Goal: Task Accomplishment & Management: Manage account settings

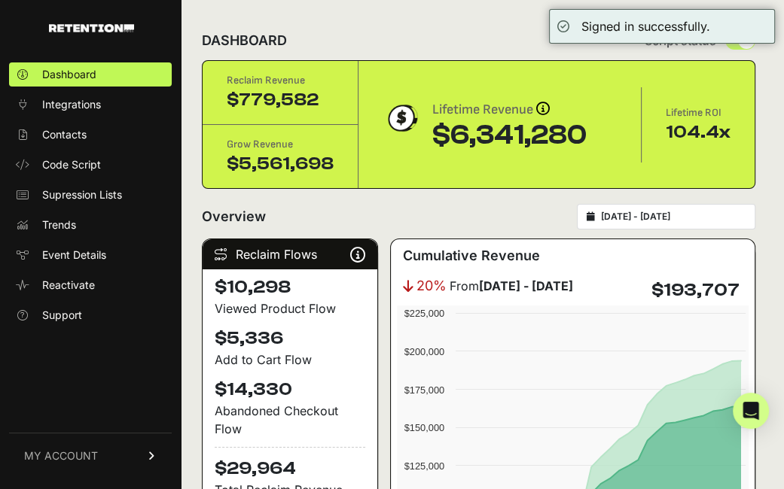
drag, startPoint x: 382, startPoint y: 216, endPoint x: 375, endPoint y: 221, distance: 8.8
click at [382, 216] on div "Overview [DATE] - [DATE]" at bounding box center [478, 217] width 553 height 26
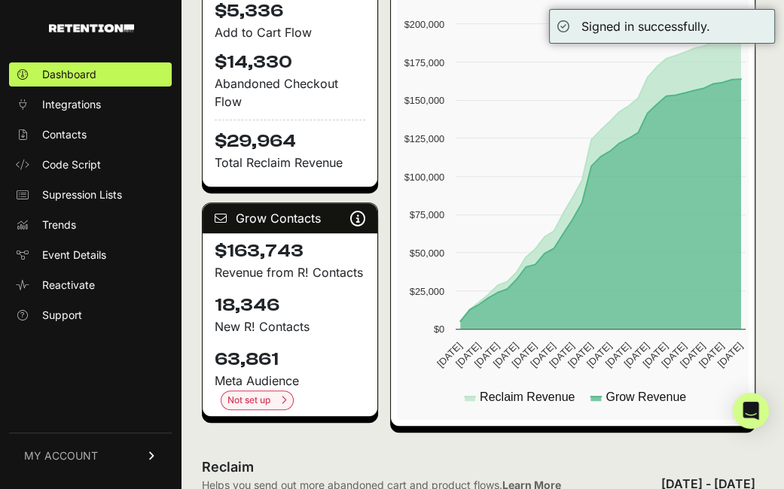
scroll to position [527, 0]
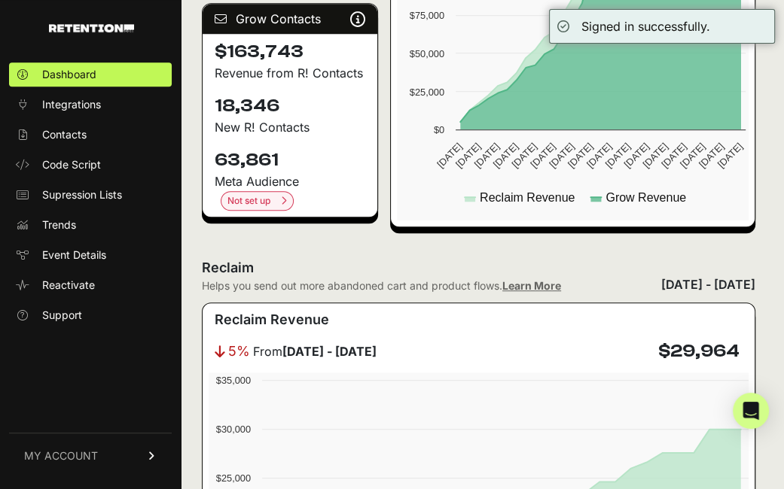
click at [114, 454] on link "MY ACCOUNT" at bounding box center [90, 456] width 163 height 46
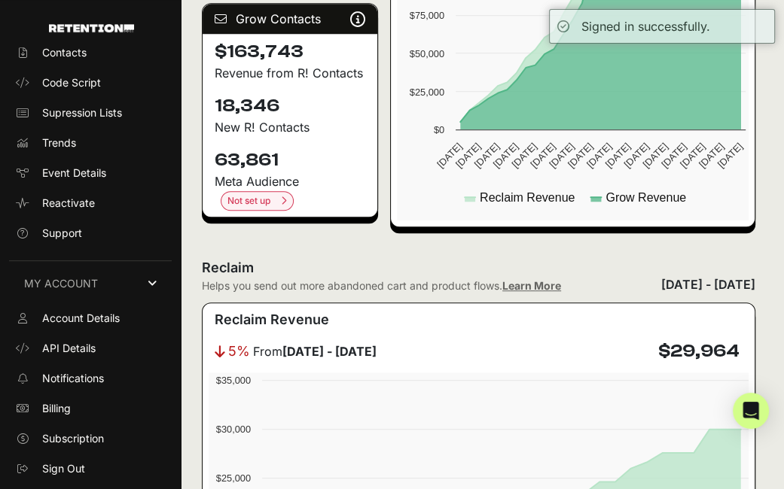
scroll to position [84, 0]
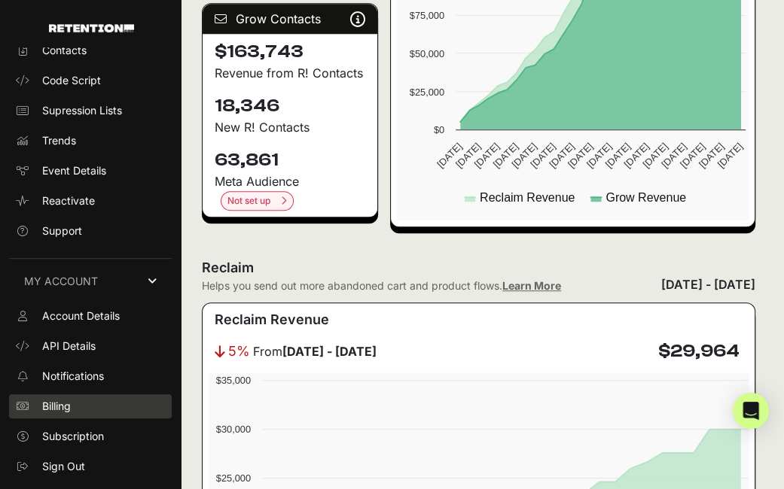
click at [69, 400] on span "Billing" at bounding box center [56, 406] width 29 height 15
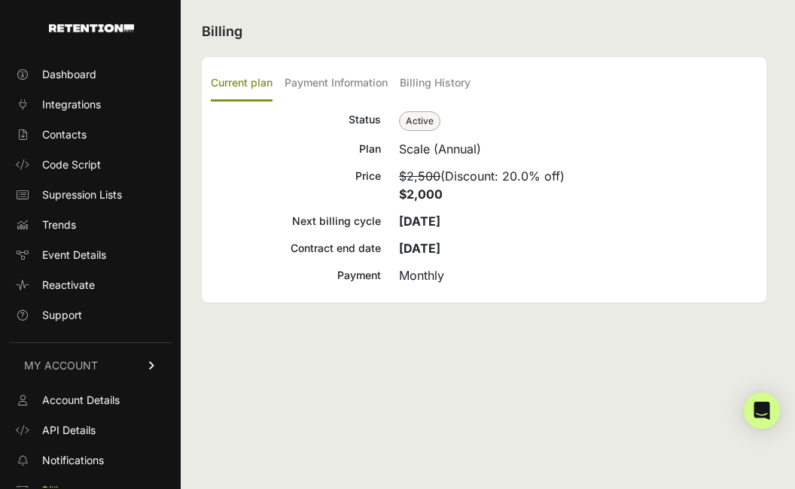
scroll to position [75, 0]
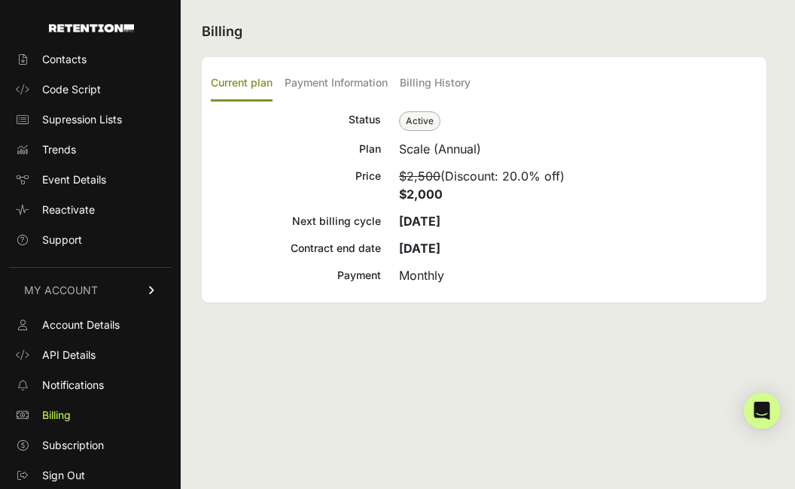
click at [486, 377] on div "Billing Current plan Payment Information Billing History Status Active Plan Sca…" at bounding box center [484, 244] width 607 height 489
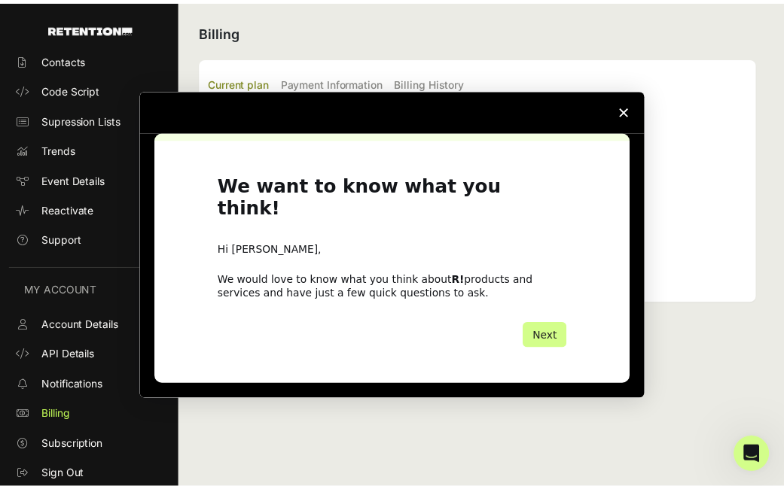
scroll to position [0, 0]
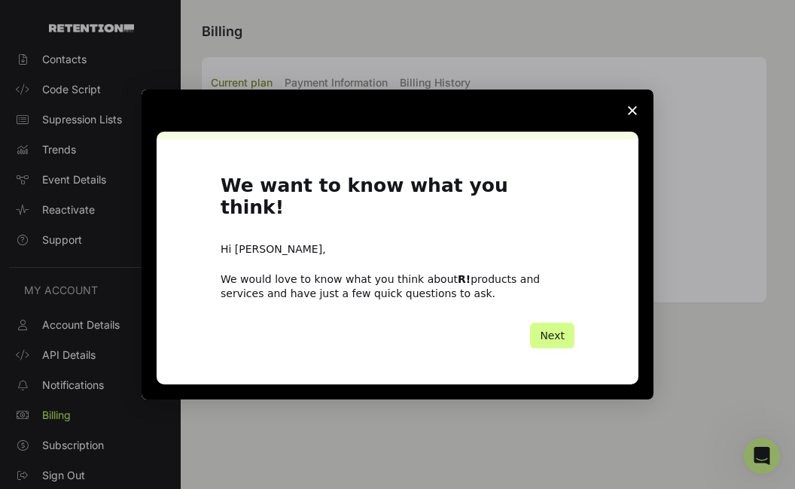
click at [631, 115] on polygon "Close survey" at bounding box center [632, 110] width 9 height 9
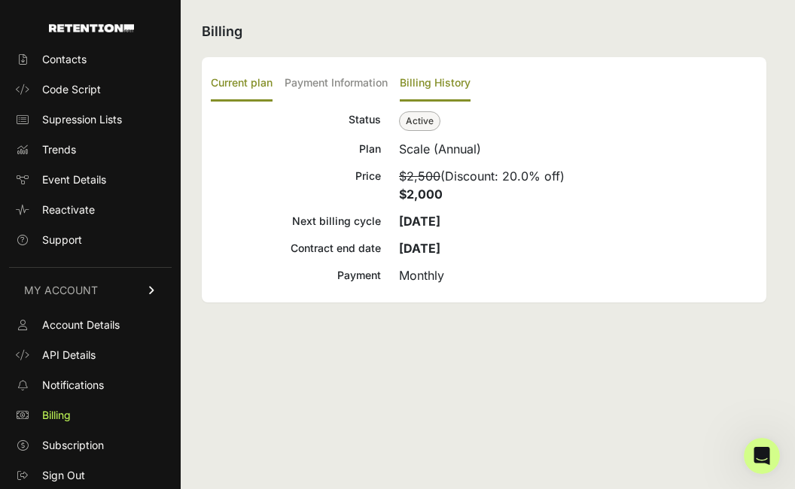
click at [404, 93] on label "Billing History" at bounding box center [435, 83] width 71 height 35
click at [0, 0] on input "Billing History" at bounding box center [0, 0] width 0 height 0
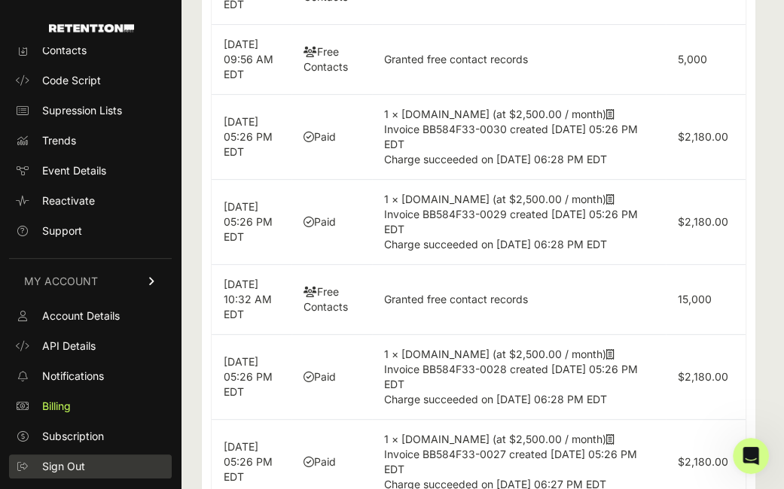
scroll to position [572, 0]
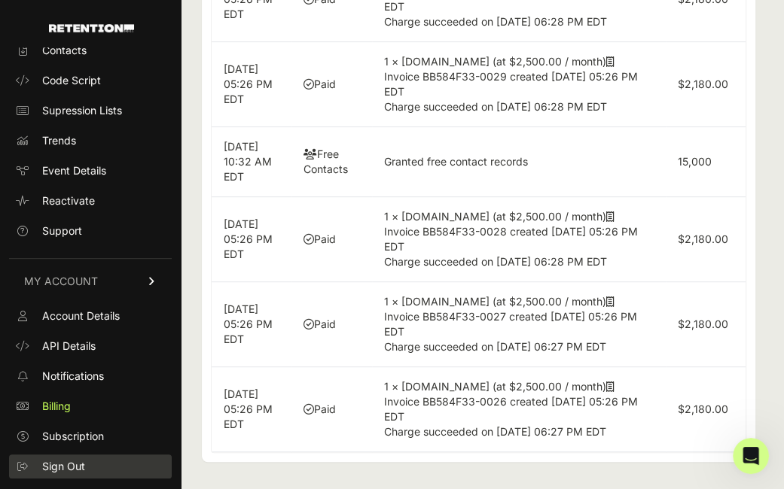
click at [76, 466] on span "Sign Out" at bounding box center [63, 466] width 43 height 15
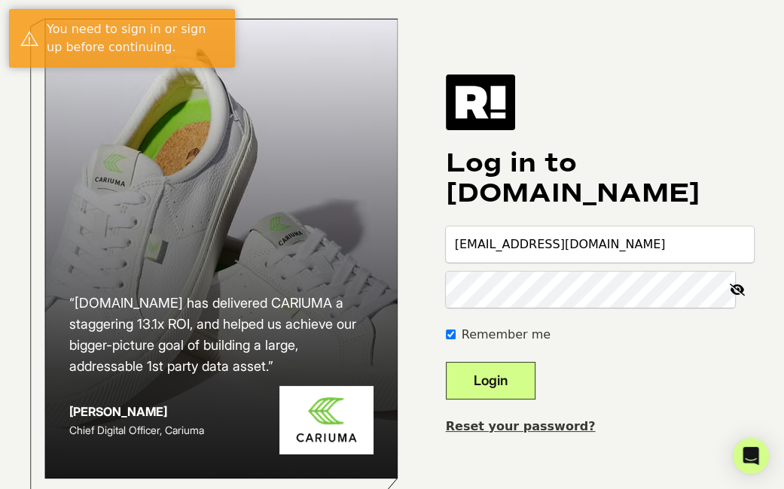
drag, startPoint x: 587, startPoint y: 254, endPoint x: 565, endPoint y: 263, distance: 23.6
click at [587, 254] on input "[EMAIL_ADDRESS][DOMAIN_NAME]" at bounding box center [600, 245] width 308 height 36
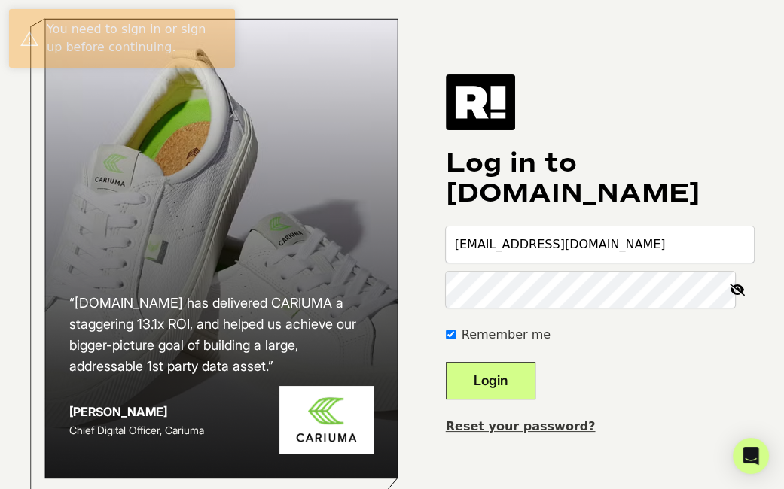
type input "[EMAIL_ADDRESS][DOMAIN_NAME]"
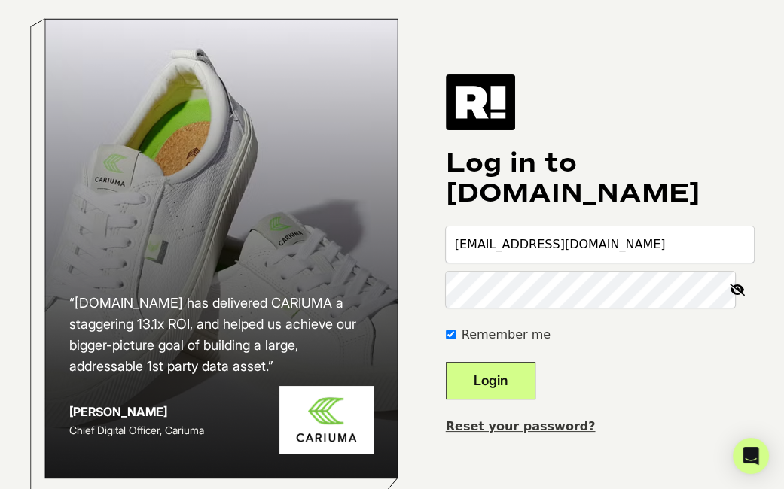
click at [483, 391] on button "Login" at bounding box center [491, 381] width 90 height 38
